Goal: Check status

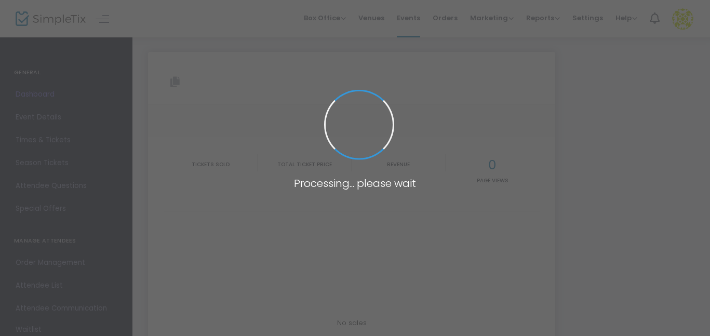
type input "https://www.simpletix.com/e/august-after-hours-paint-club-paint-your-o-tickets-…"
